Goal: Transaction & Acquisition: Purchase product/service

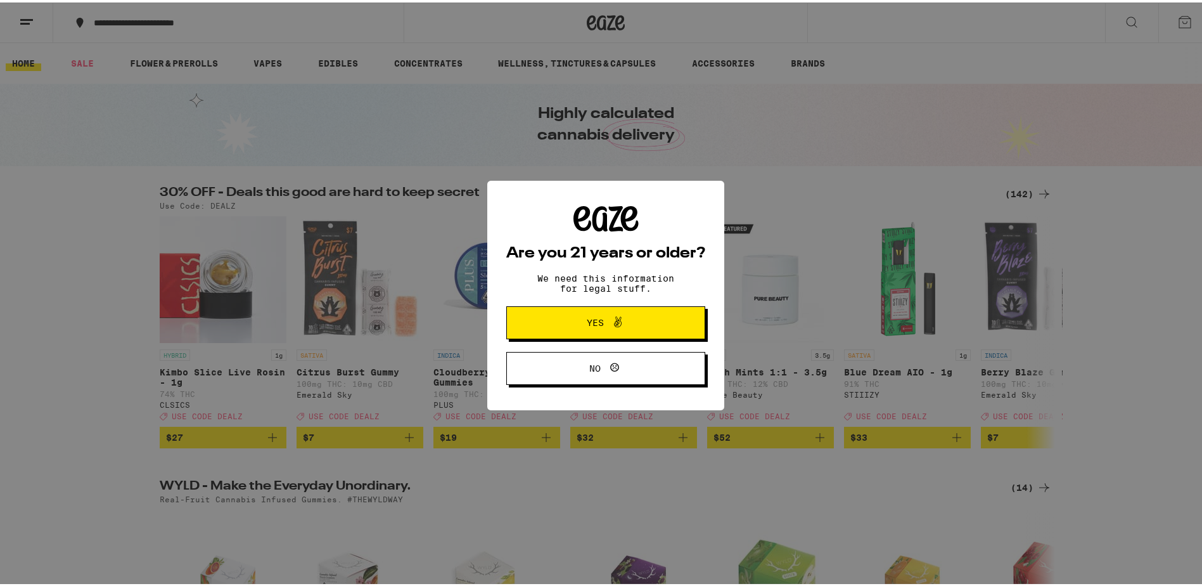
click at [610, 318] on icon at bounding box center [617, 319] width 15 height 15
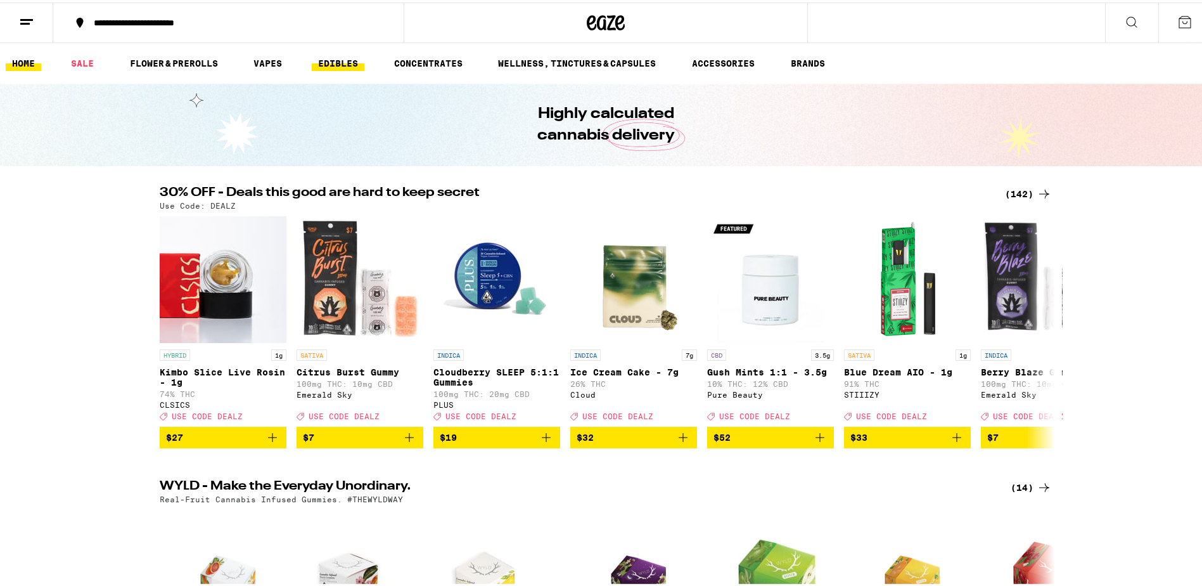
click at [340, 68] on link "EDIBLES" at bounding box center [338, 60] width 53 height 15
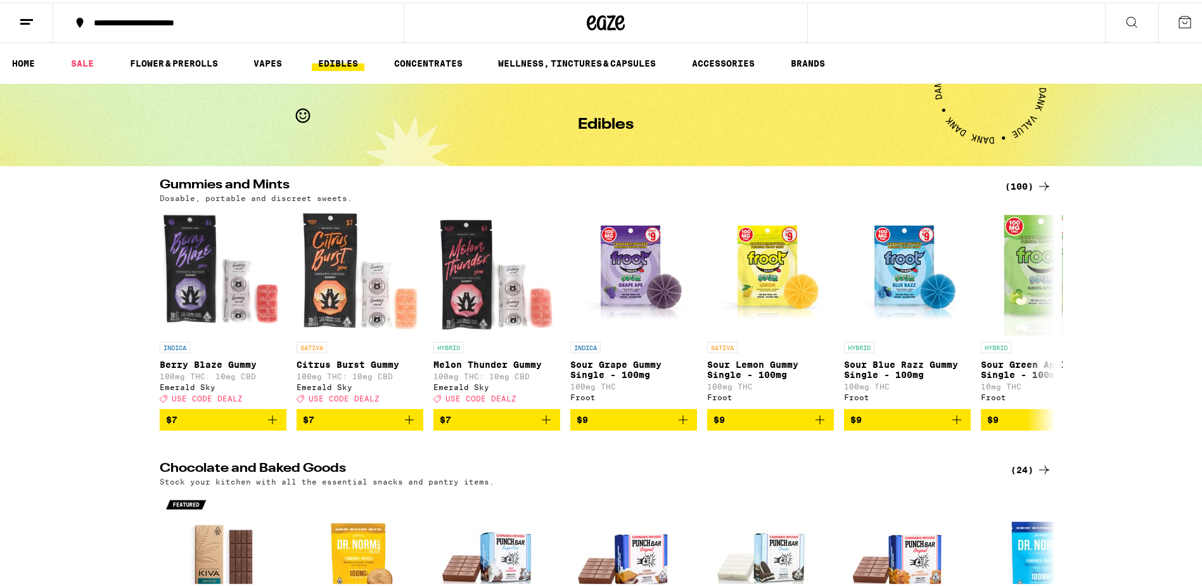
click at [1043, 183] on icon at bounding box center [1044, 183] width 10 height 9
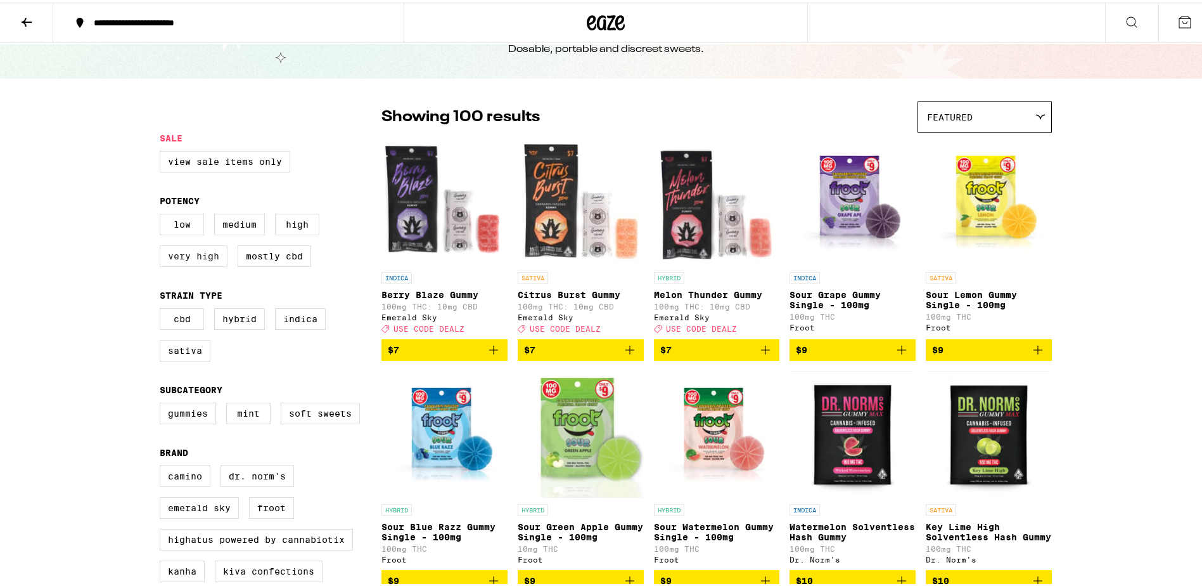
scroll to position [63, 0]
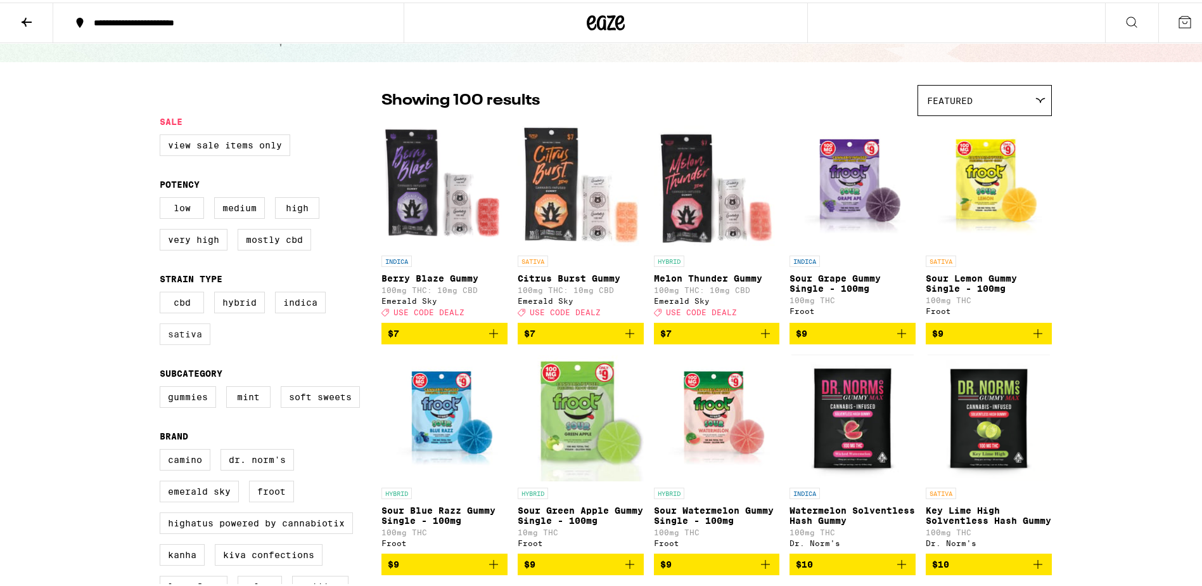
click at [191, 340] on label "Sativa" at bounding box center [185, 332] width 51 height 22
click at [163, 292] on input "Sativa" at bounding box center [162, 291] width 1 height 1
checkbox input "true"
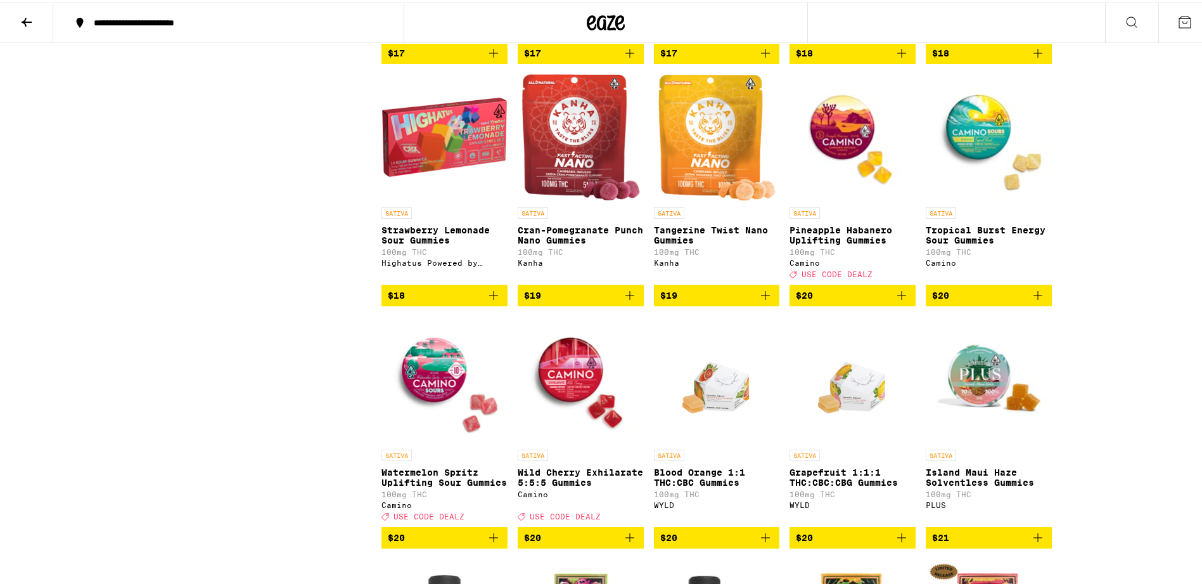
scroll to position [887, 0]
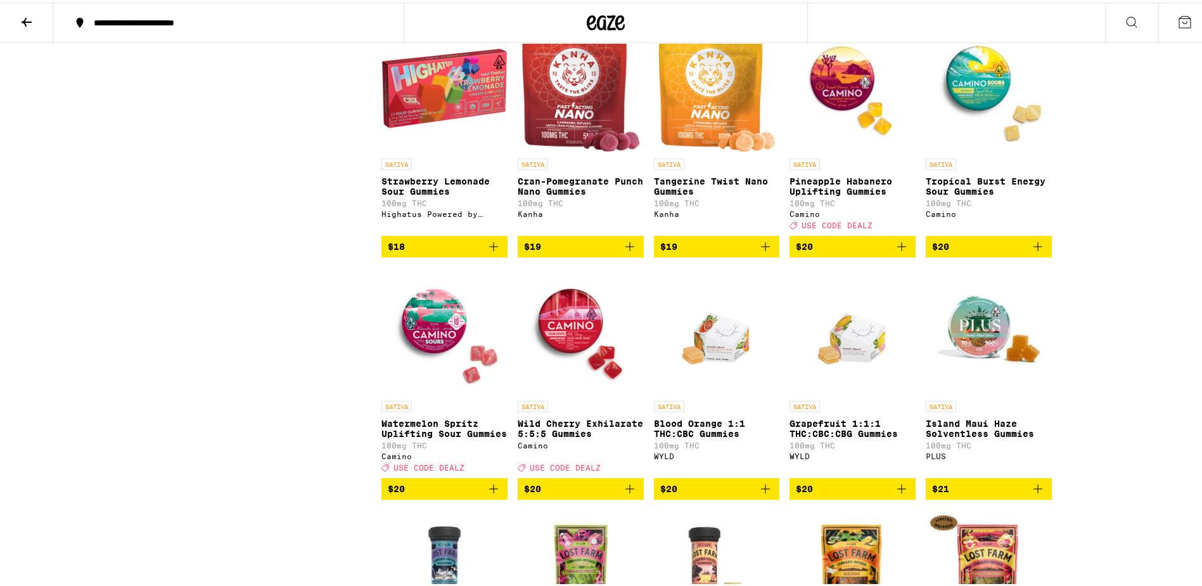
click at [487, 494] on icon "Add to bag" at bounding box center [493, 485] width 15 height 15
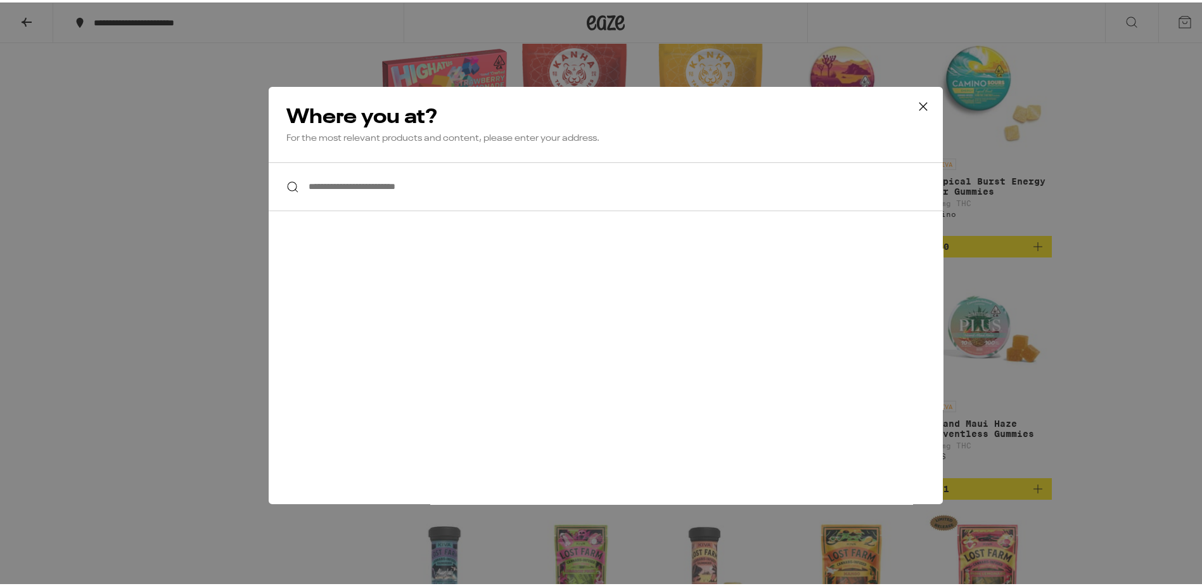
click at [433, 177] on input "**********" at bounding box center [606, 184] width 674 height 49
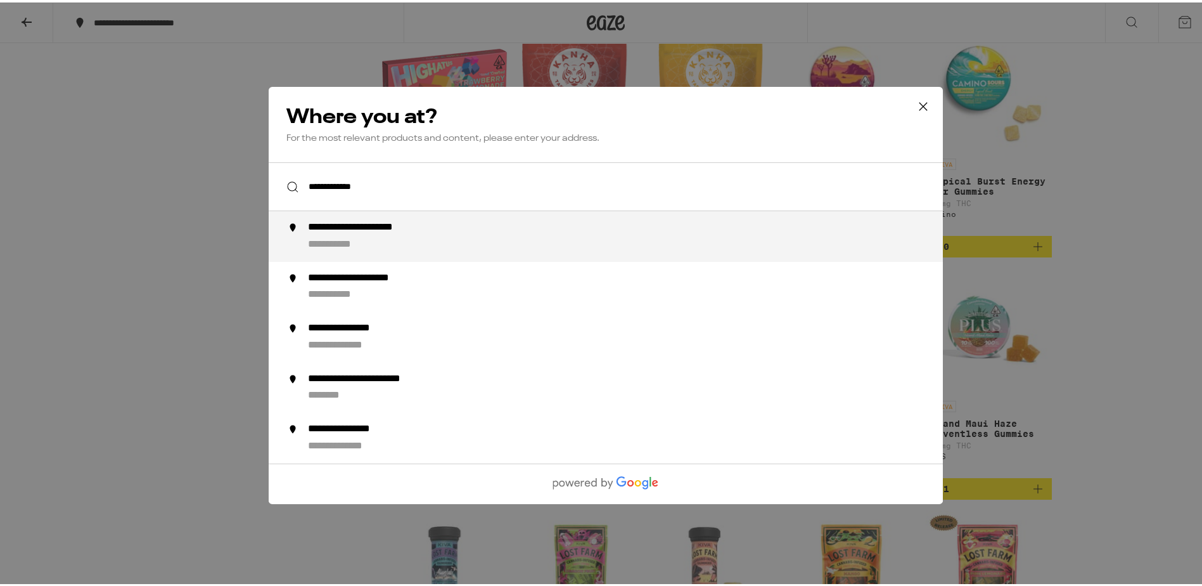
click at [439, 235] on div "**********" at bounding box center [631, 234] width 646 height 30
type input "**********"
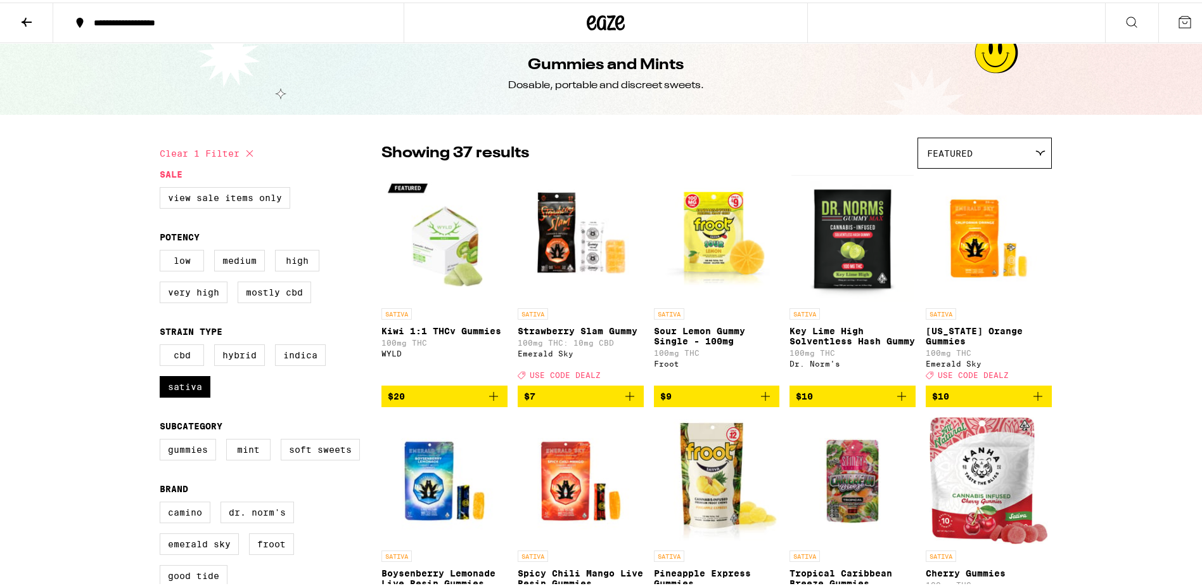
scroll to position [0, 0]
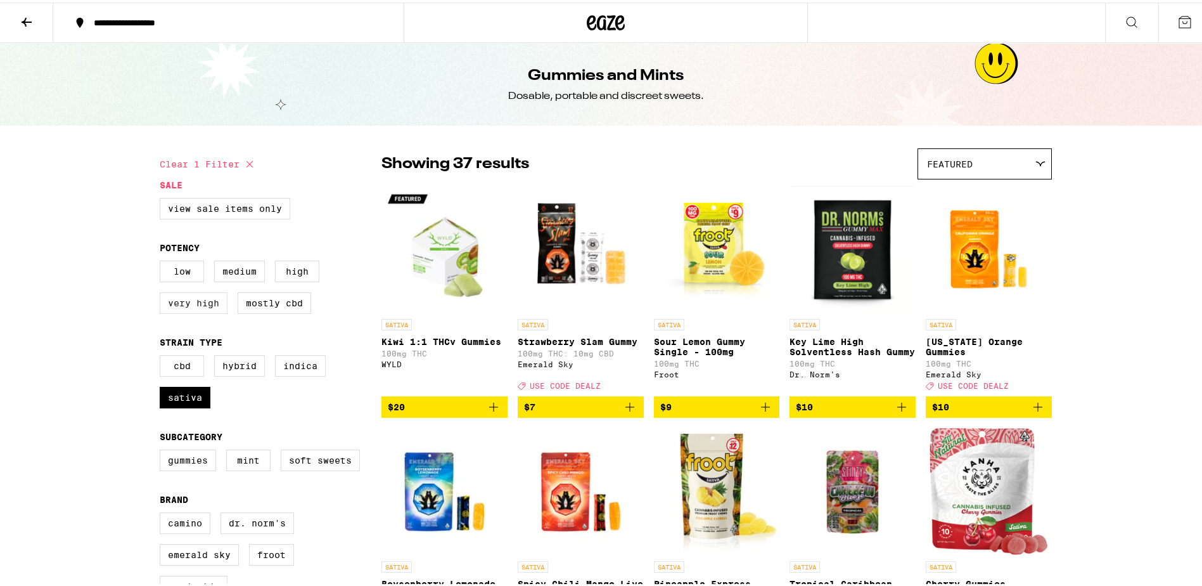
click at [204, 306] on label "Very High" at bounding box center [194, 301] width 68 height 22
click at [163, 260] on input "Very High" at bounding box center [162, 260] width 1 height 1
checkbox input "true"
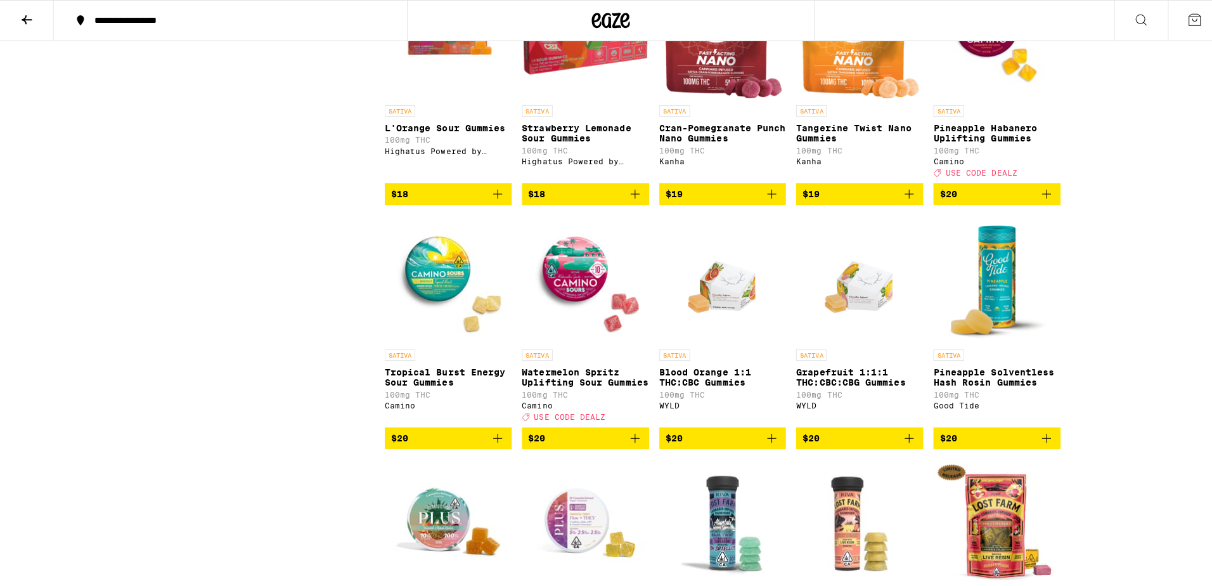
scroll to position [951, 0]
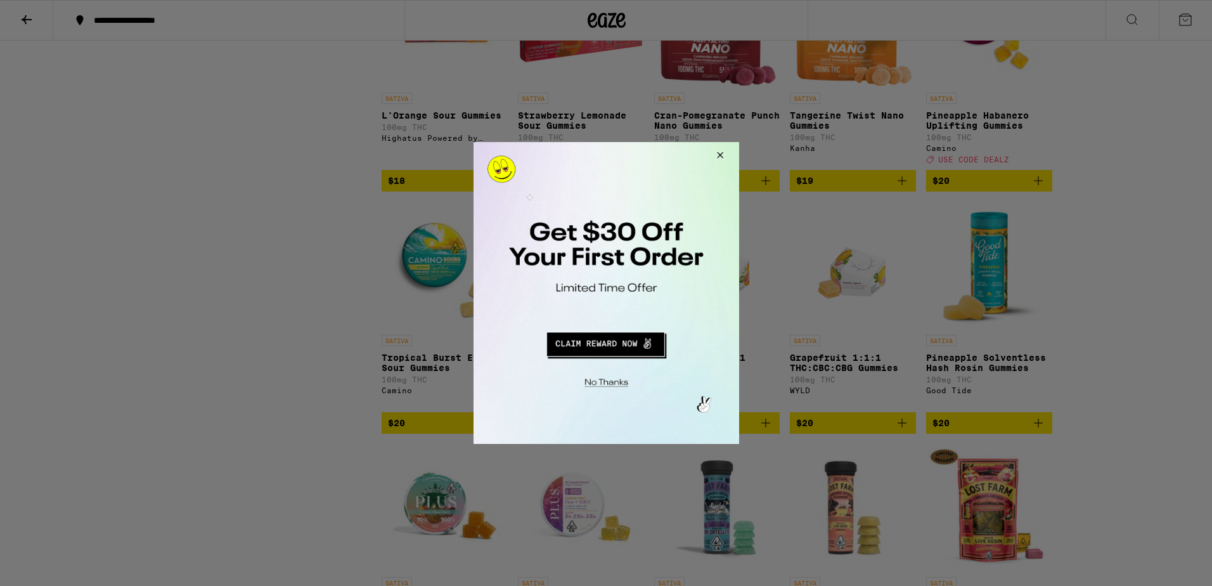
click at [637, 352] on button "Redirect to URL" at bounding box center [604, 342] width 221 height 30
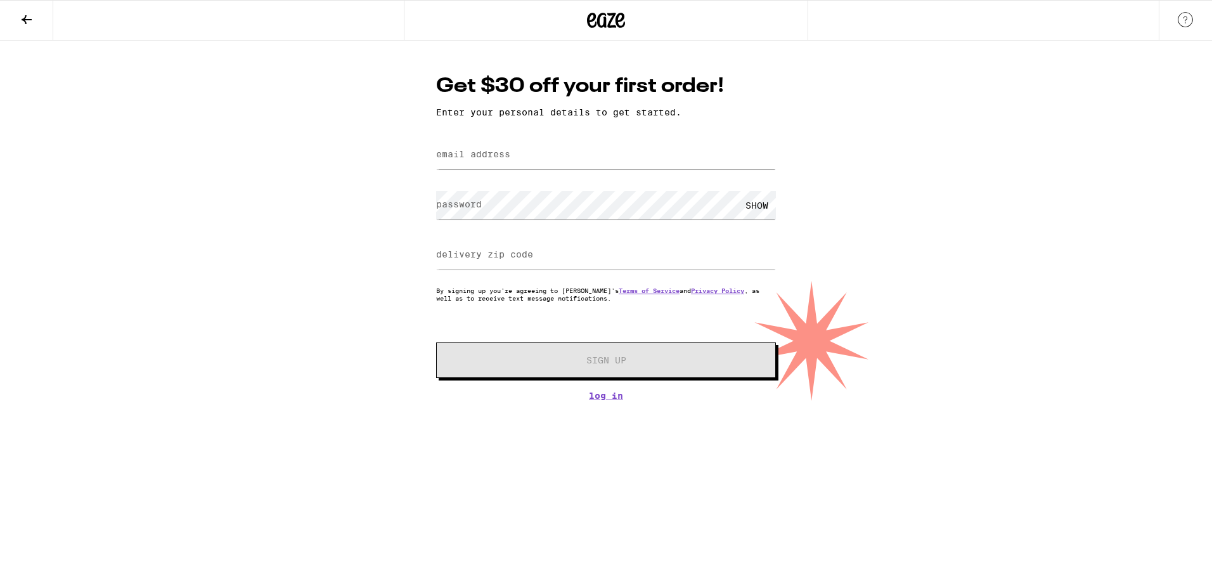
click at [484, 153] on label "email address" at bounding box center [473, 154] width 74 height 10
type input "binu@employees.org"
type input "94555"
click at [611, 399] on div "Get $30 off your first order! Enter your personal details to get started. email…" at bounding box center [605, 236] width 365 height 328
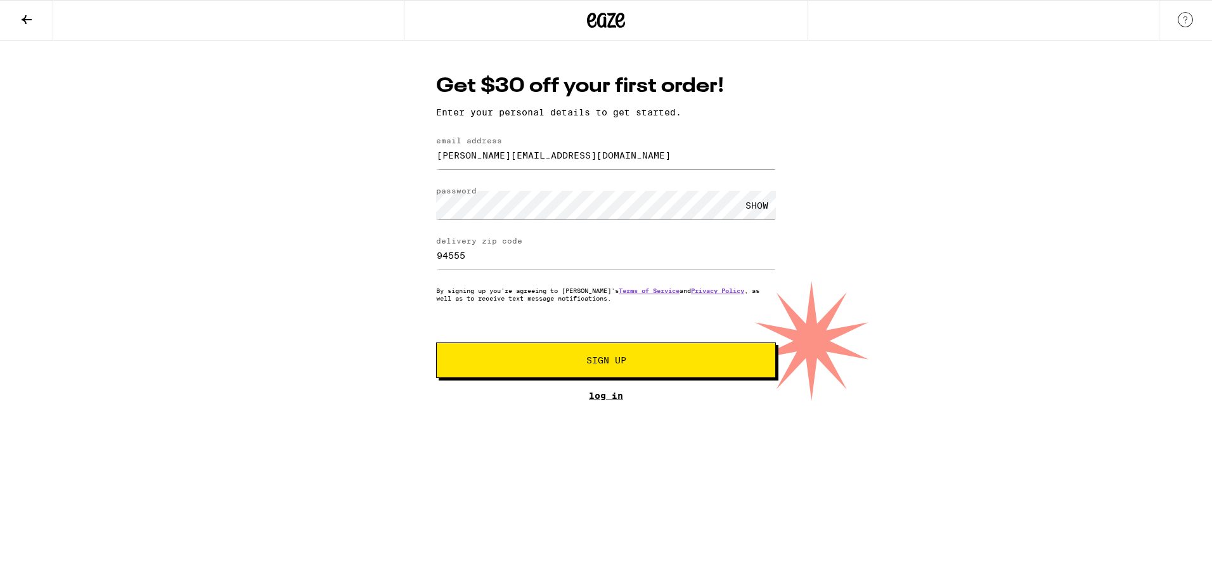
click at [617, 395] on link "Log In" at bounding box center [606, 395] width 340 height 10
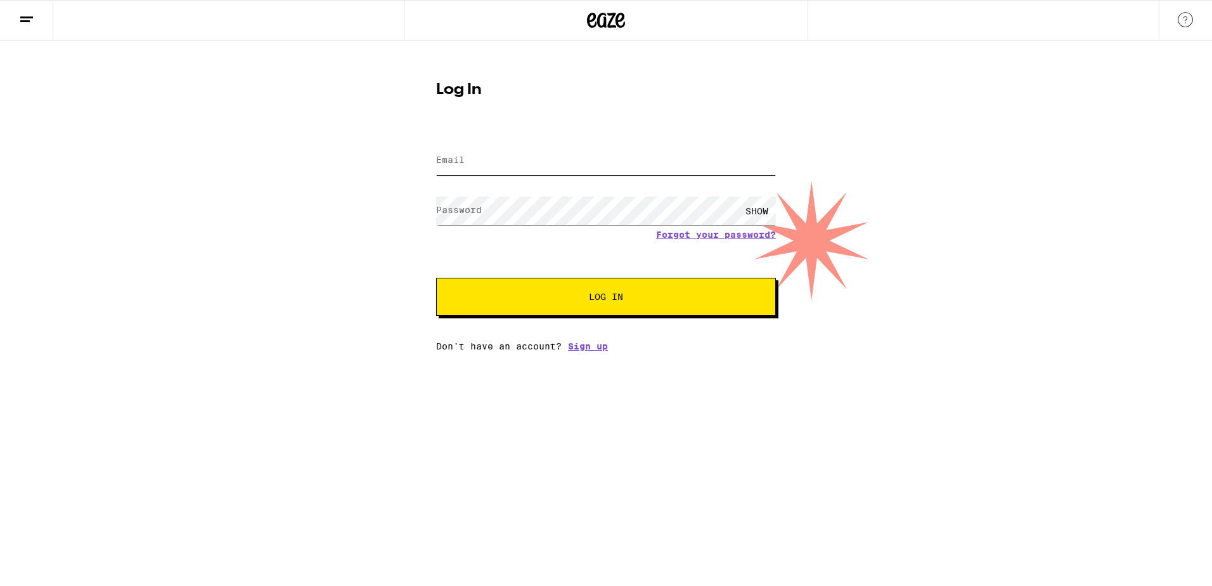
click at [500, 162] on input "Email" at bounding box center [606, 160] width 340 height 29
type input "binu@employees.org"
click at [758, 210] on div "SHOW" at bounding box center [757, 210] width 38 height 29
click at [693, 288] on button "Log In" at bounding box center [606, 297] width 340 height 38
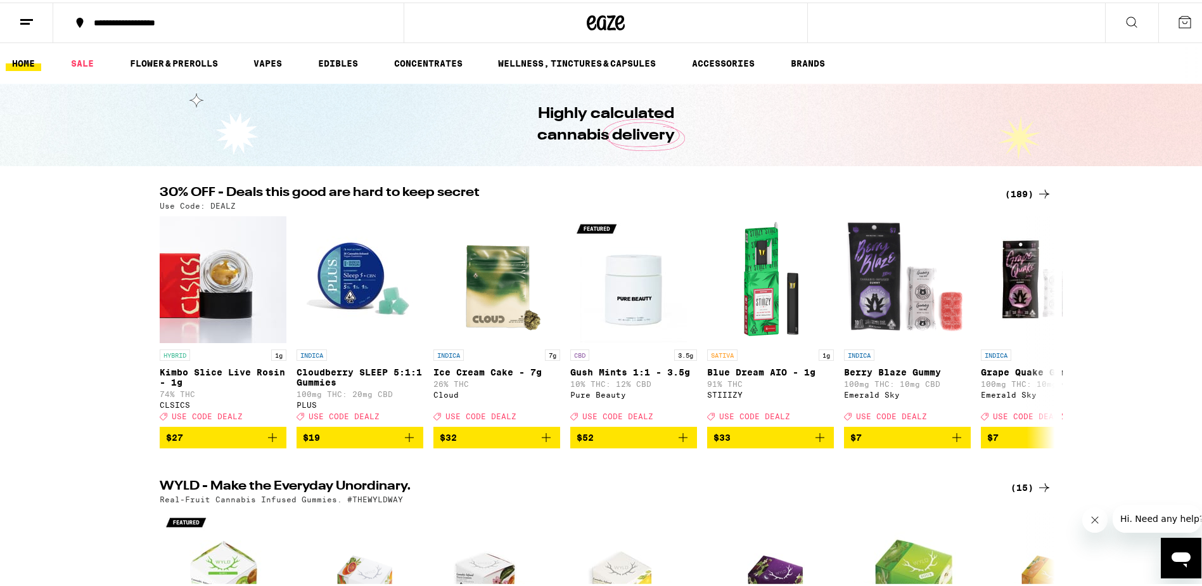
click at [1037, 189] on icon at bounding box center [1044, 191] width 15 height 15
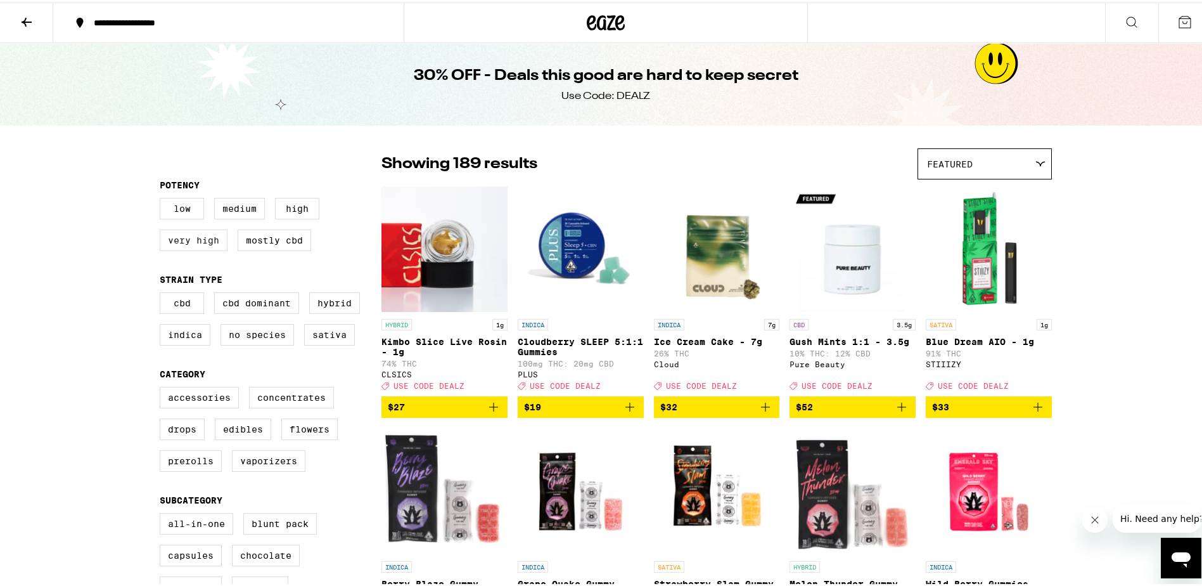
click at [193, 242] on label "Very High" at bounding box center [194, 238] width 68 height 22
click at [163, 198] on input "Very High" at bounding box center [162, 197] width 1 height 1
checkbox input "true"
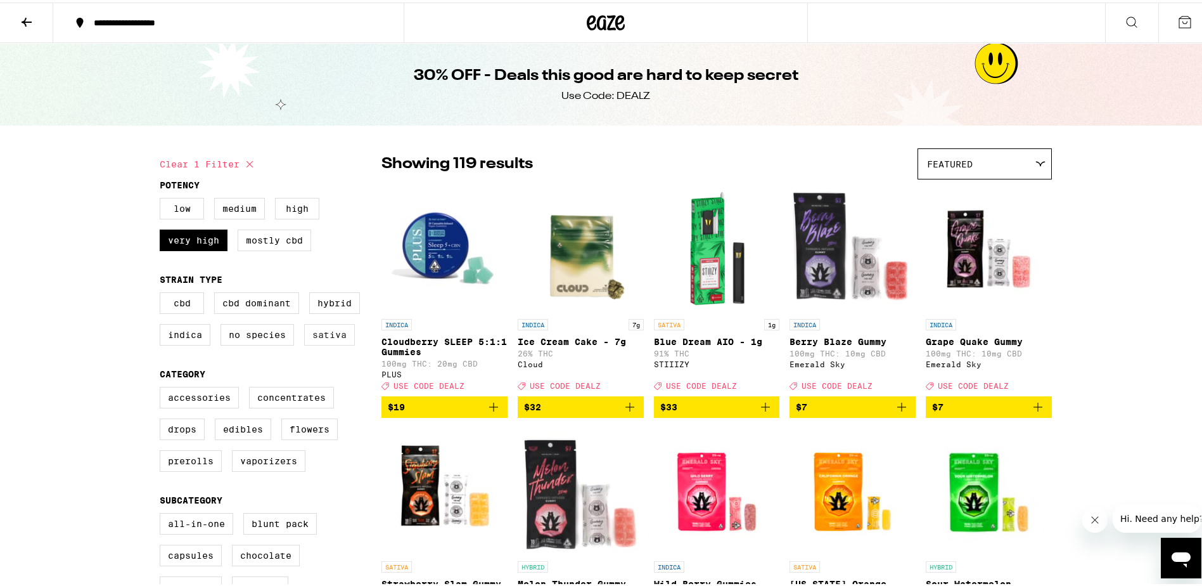
click at [326, 338] on label "Sativa" at bounding box center [329, 332] width 51 height 22
click at [163, 292] on input "Sativa" at bounding box center [162, 292] width 1 height 1
checkbox input "true"
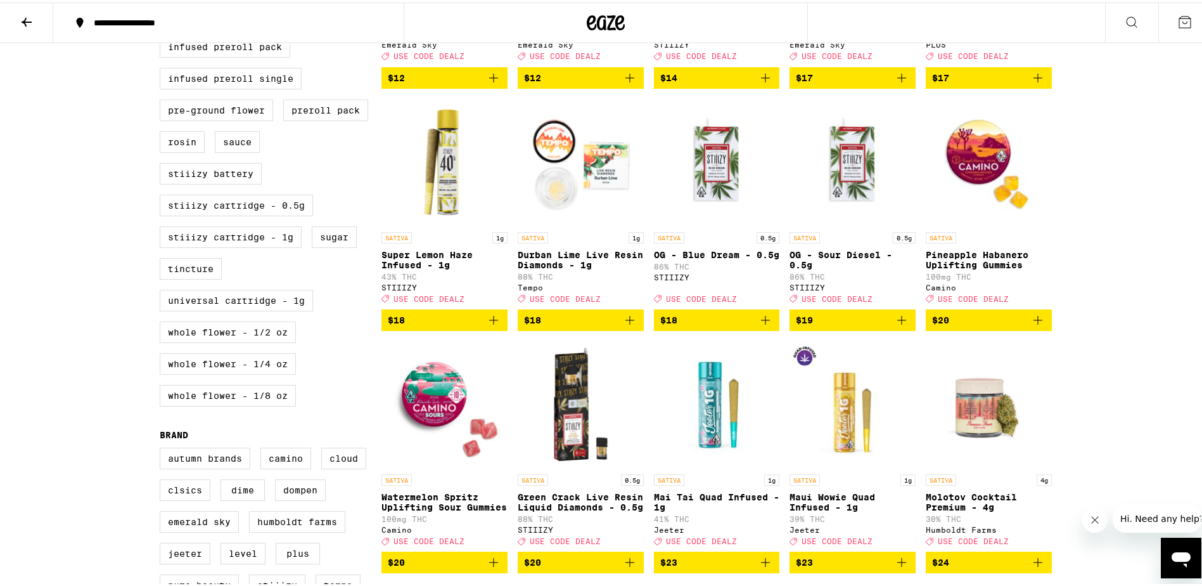
scroll to position [570, 0]
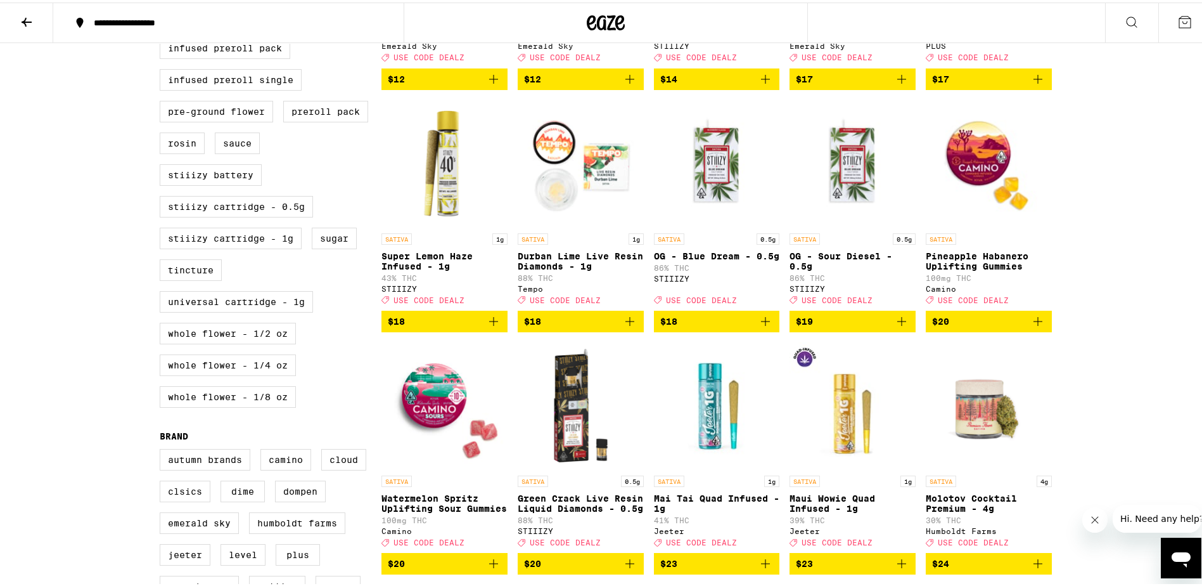
click at [1034, 326] on icon "Add to bag" at bounding box center [1037, 318] width 15 height 15
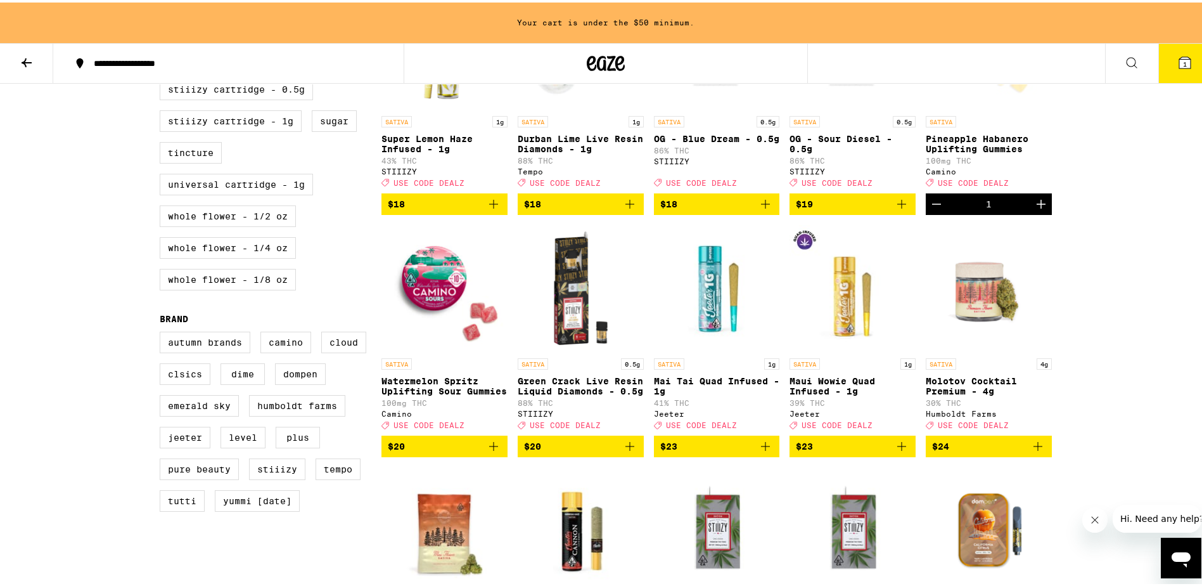
scroll to position [738, 0]
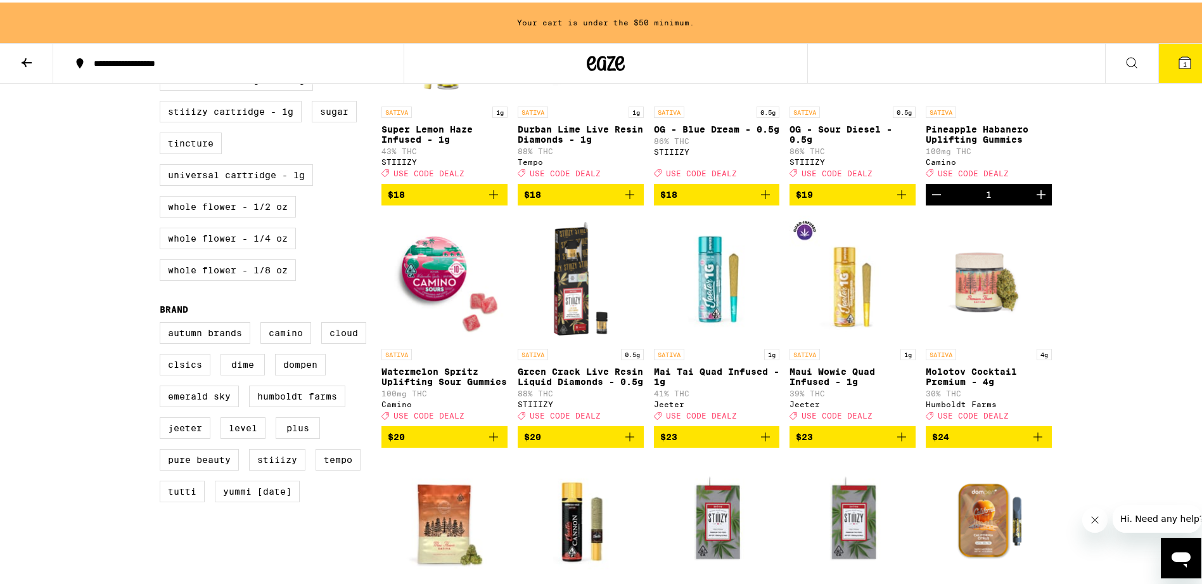
click at [491, 442] on icon "Add to bag" at bounding box center [493, 434] width 15 height 15
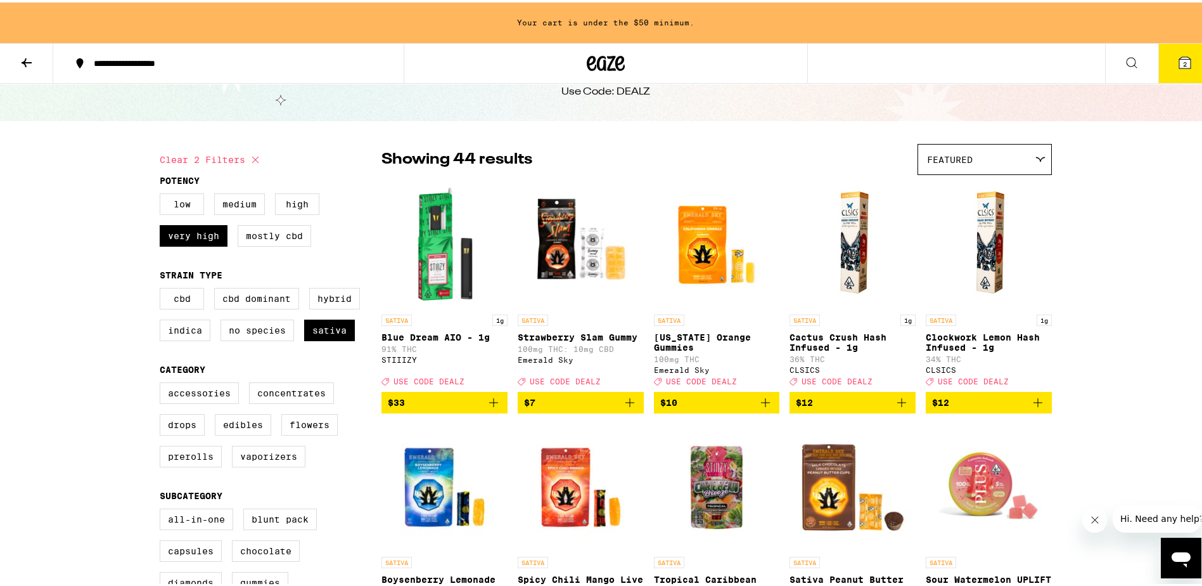
scroll to position [0, 0]
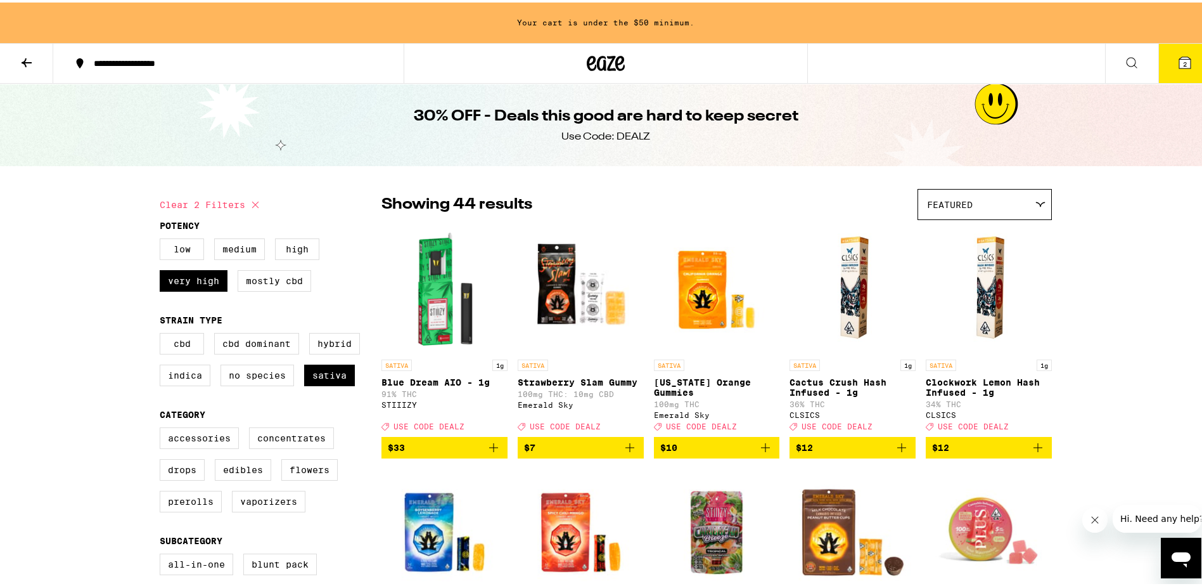
click at [1179, 58] on icon at bounding box center [1184, 60] width 11 height 11
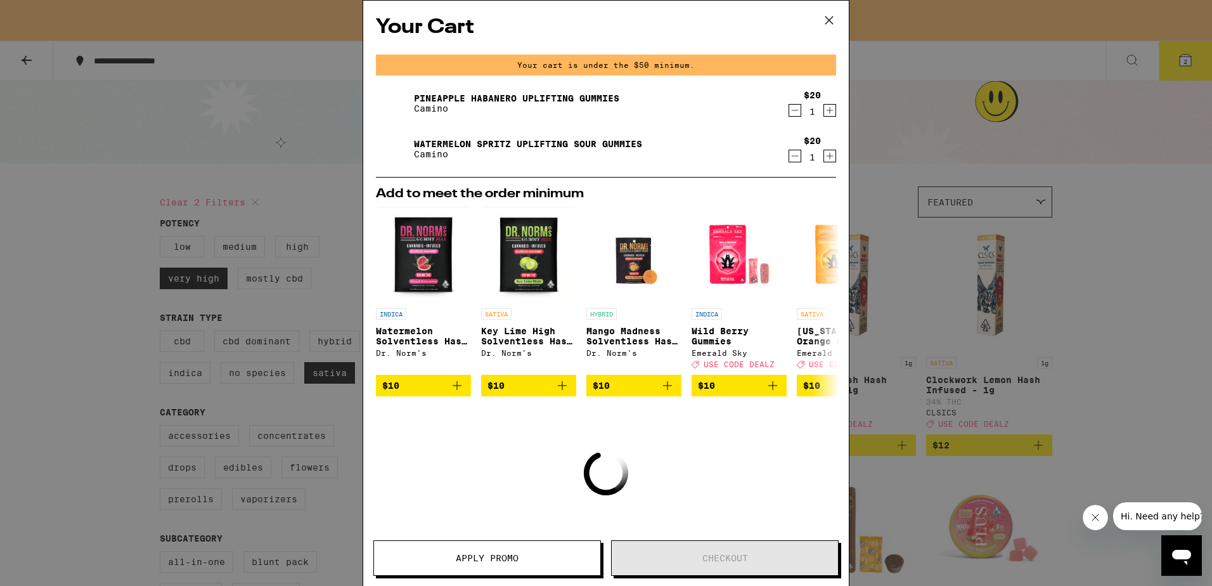
click at [826, 160] on icon "Increment" at bounding box center [829, 156] width 7 height 7
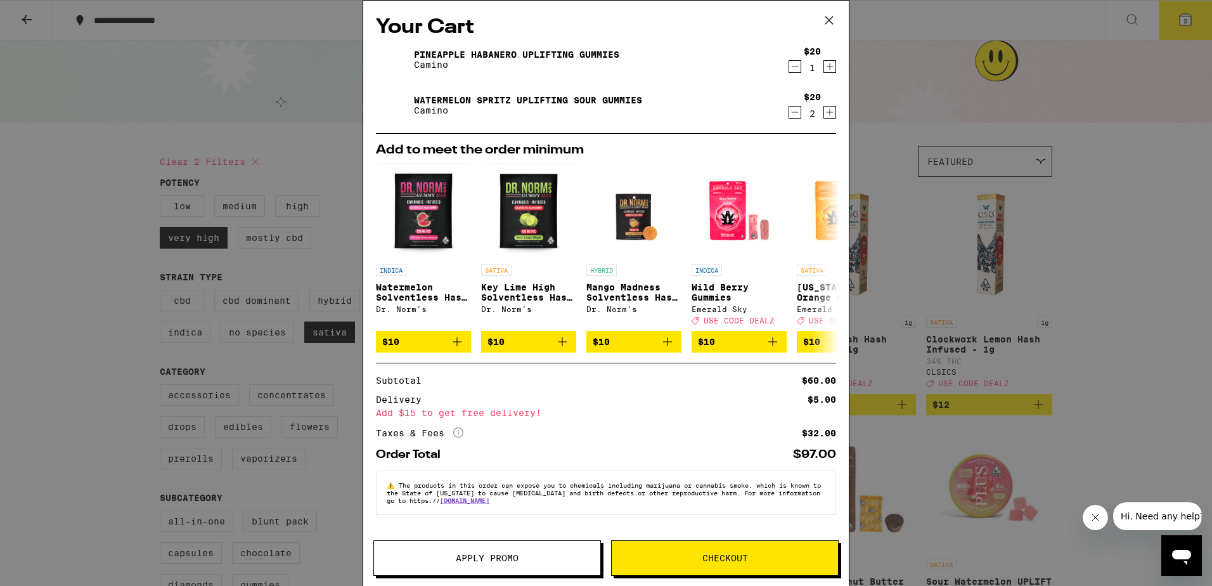
click at [508, 553] on span "Apply Promo" at bounding box center [487, 557] width 63 height 9
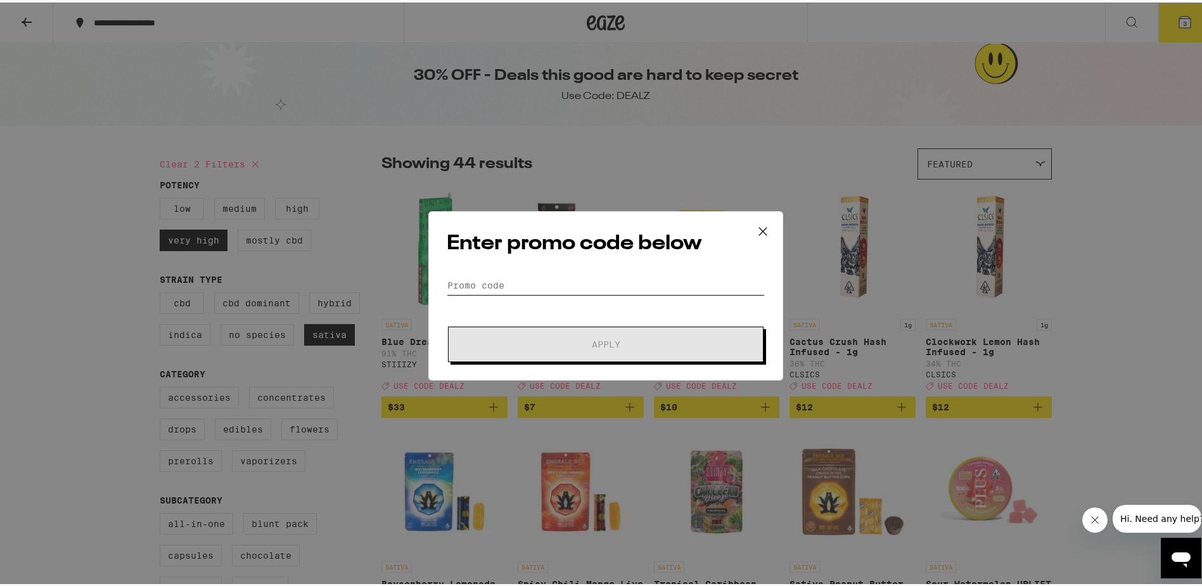
click at [523, 283] on input "Promo Code" at bounding box center [606, 282] width 318 height 19
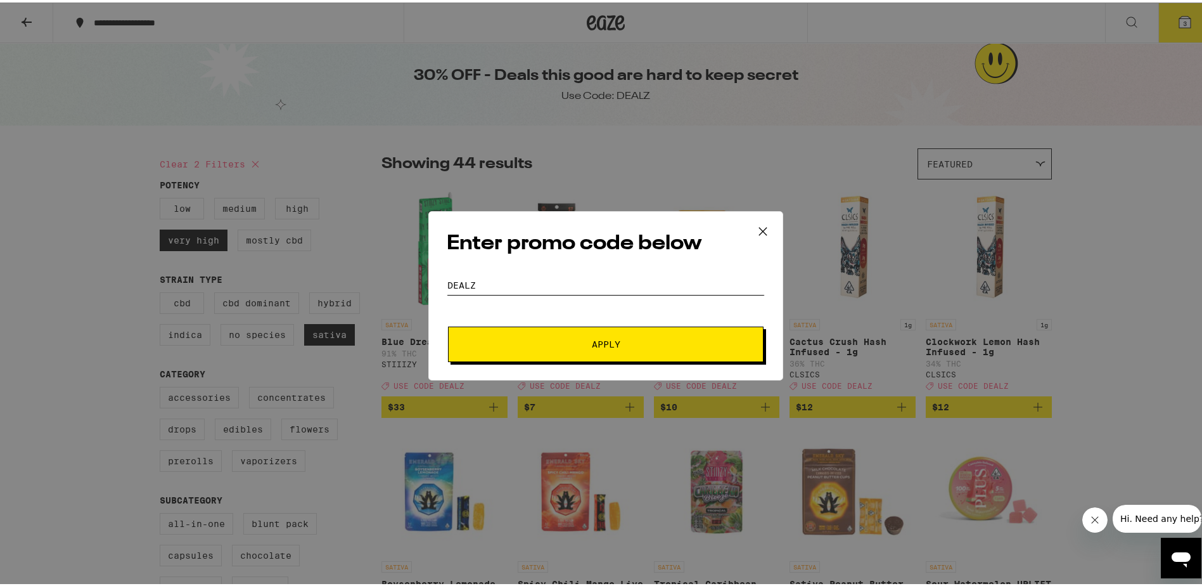
type input "DEALZ"
click at [560, 359] on div "Enter promo code below Promo Code DEALZ Apply" at bounding box center [605, 293] width 355 height 169
click at [603, 350] on button "Apply" at bounding box center [606, 341] width 316 height 35
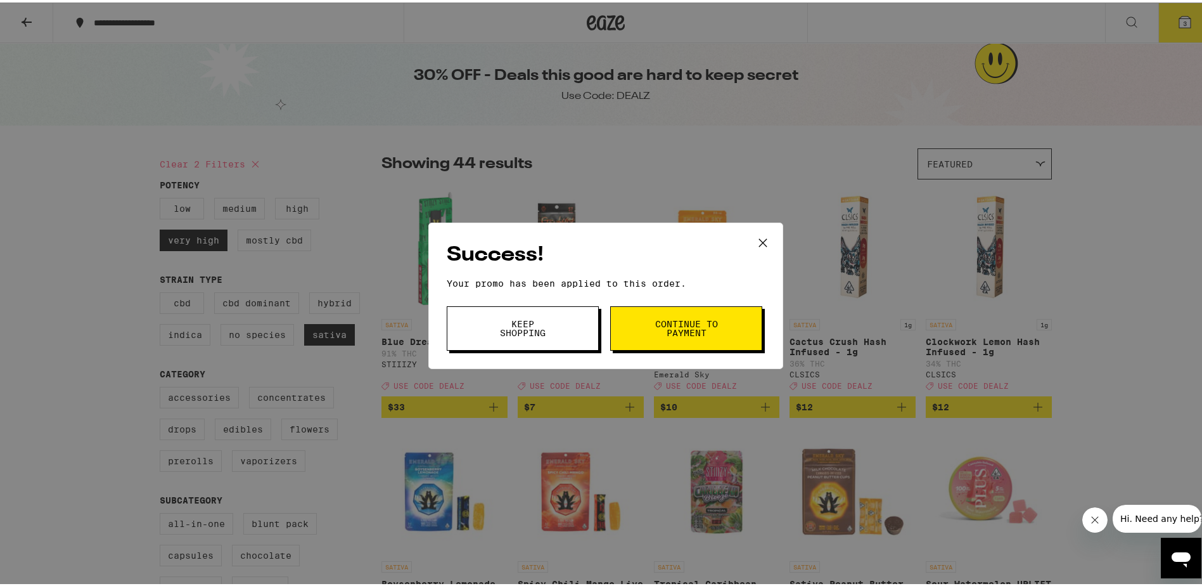
click at [736, 331] on button "Continue to payment" at bounding box center [686, 326] width 152 height 44
